Goal: Find specific page/section: Find specific page/section

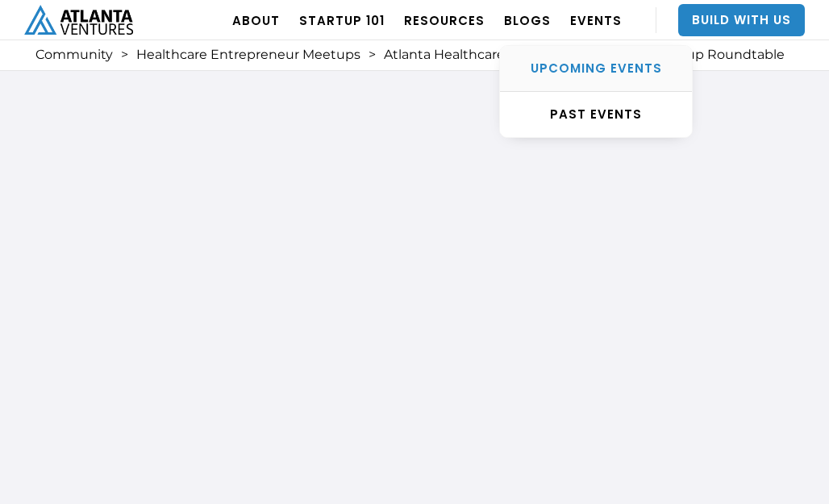
click at [613, 72] on div "UPCOMING EVENTS" at bounding box center [596, 68] width 192 height 16
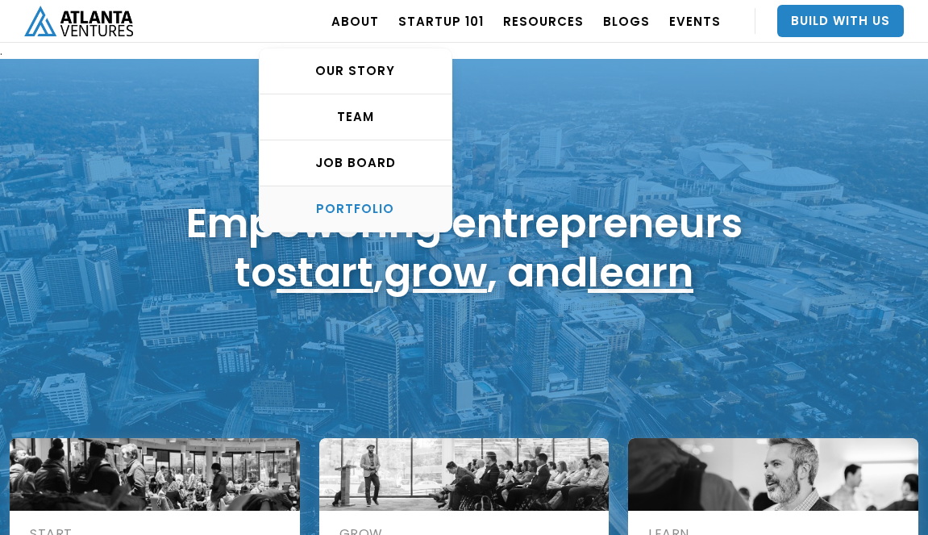
click at [397, 210] on div "PORTFOLIO" at bounding box center [356, 209] width 192 height 16
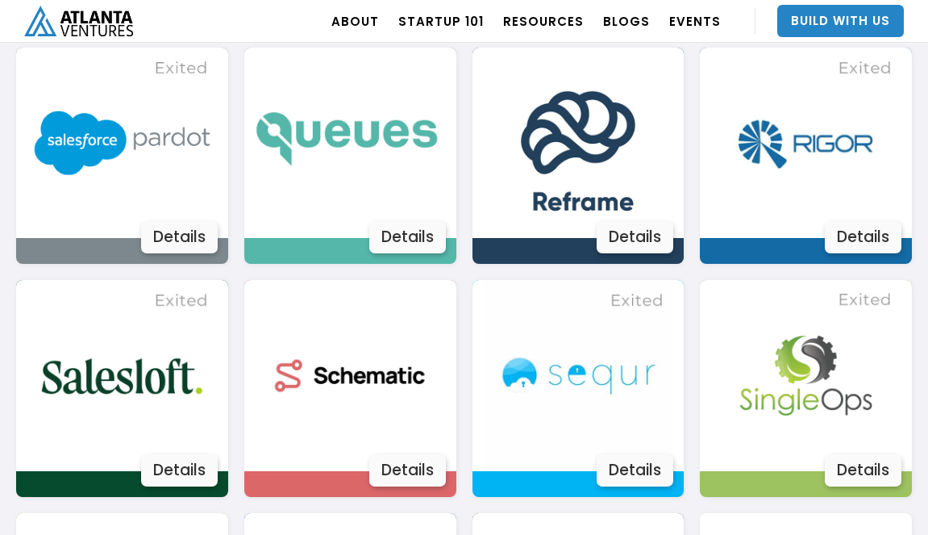
scroll to position [2603, 0]
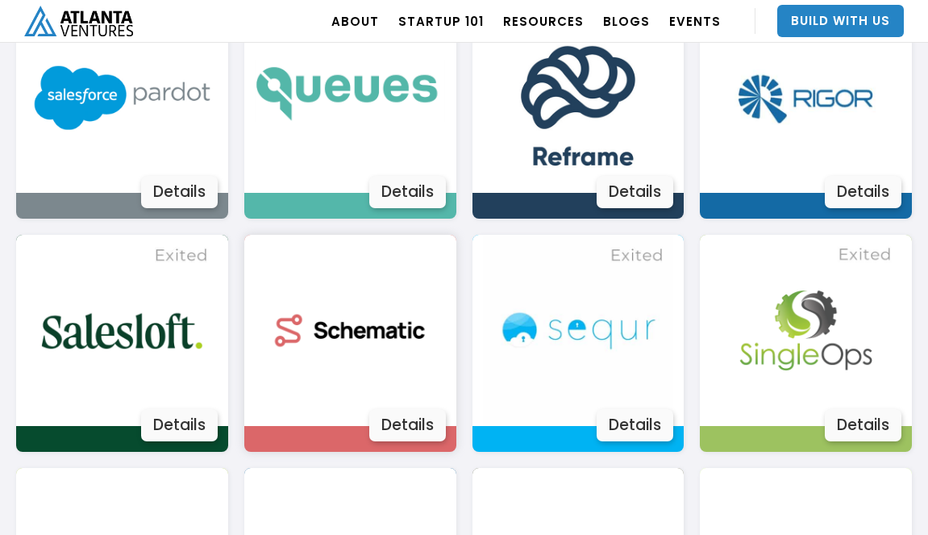
click at [374, 321] on img at bounding box center [350, 330] width 190 height 190
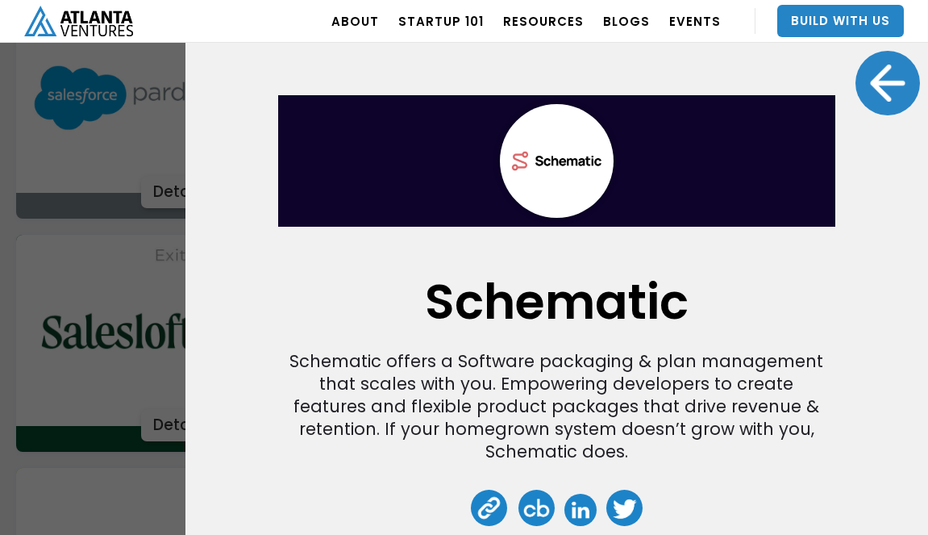
click at [489, 517] on link at bounding box center [489, 507] width 36 height 36
